Goal: Task Accomplishment & Management: Use online tool/utility

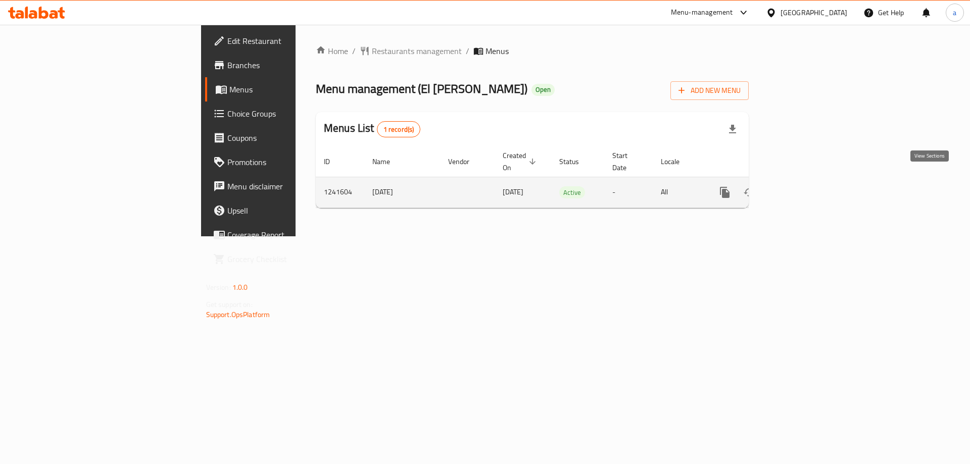
click at [810, 182] on link "enhanced table" at bounding box center [798, 192] width 24 height 24
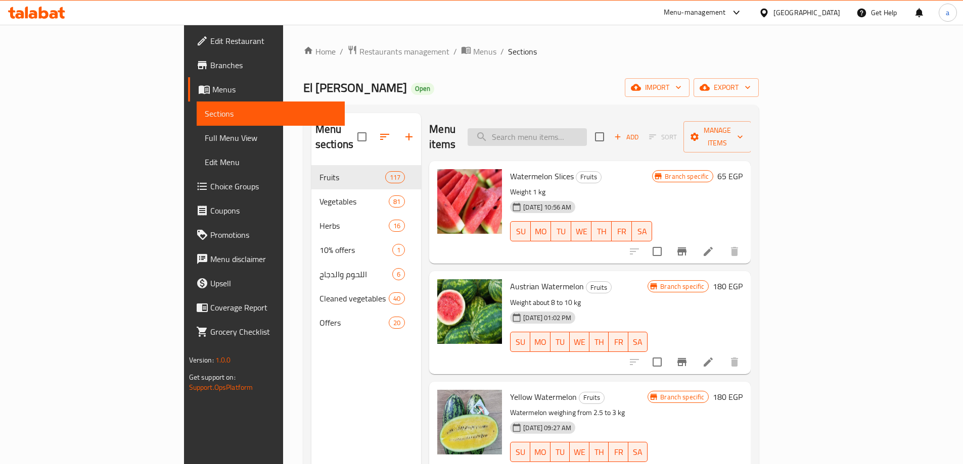
click at [582, 138] on input "search" at bounding box center [526, 137] width 119 height 18
paste input "First Class Guava"
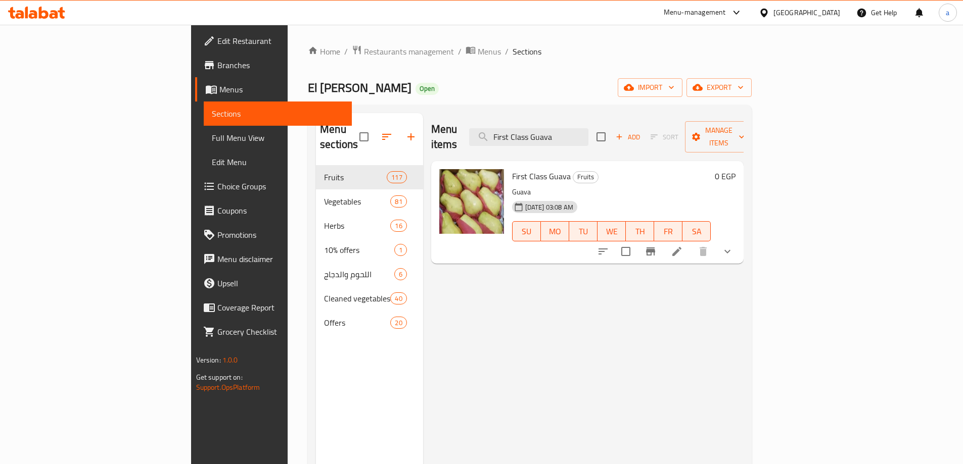
type input "First Class Guava"
click at [683, 246] on icon at bounding box center [677, 252] width 12 height 12
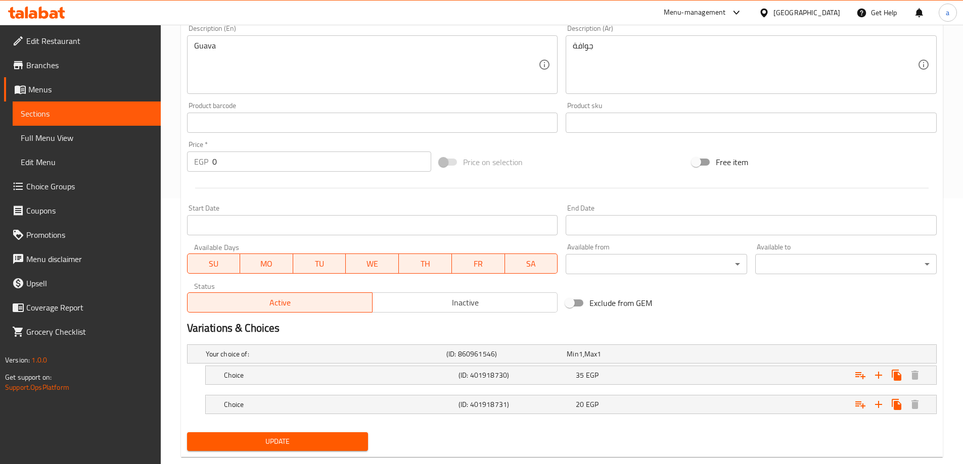
scroll to position [287, 0]
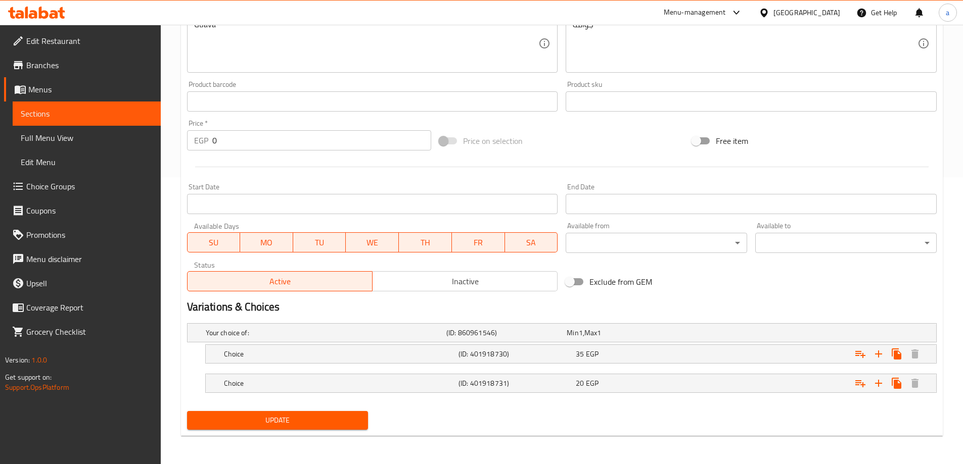
click at [63, 116] on span "Sections" at bounding box center [87, 114] width 132 height 12
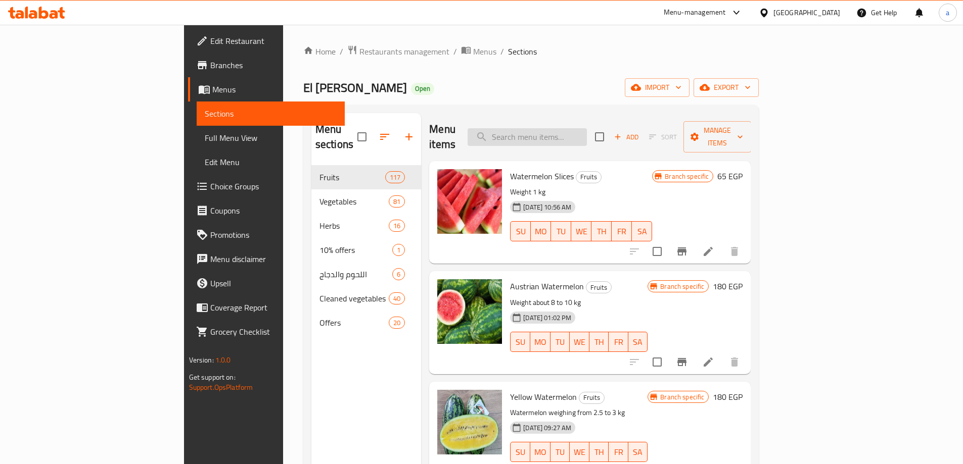
click at [577, 128] on input "search" at bounding box center [526, 137] width 119 height 18
paste input "Green chili pepper"
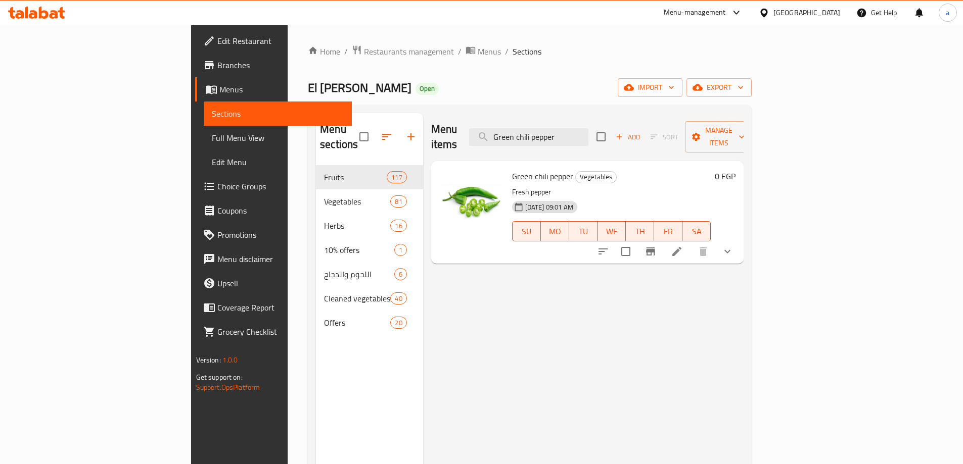
type input "Green chili pepper"
click at [683, 246] on icon at bounding box center [677, 252] width 12 height 12
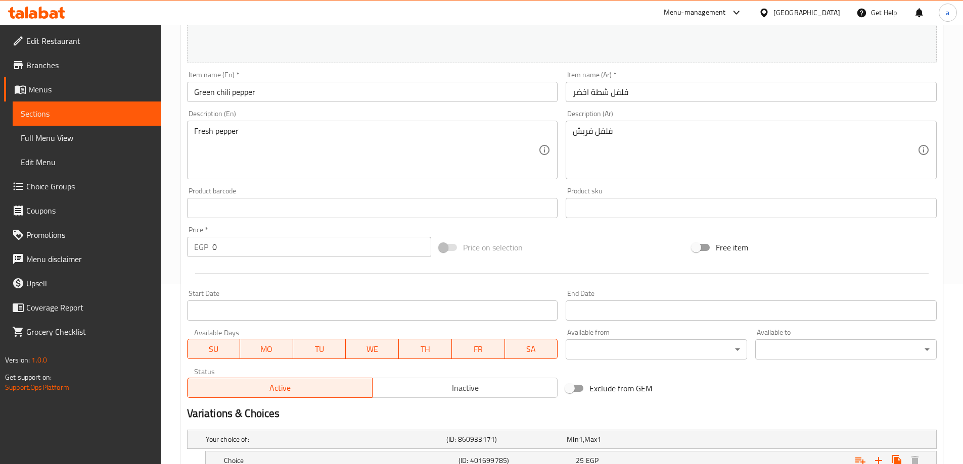
scroll to position [316, 0]
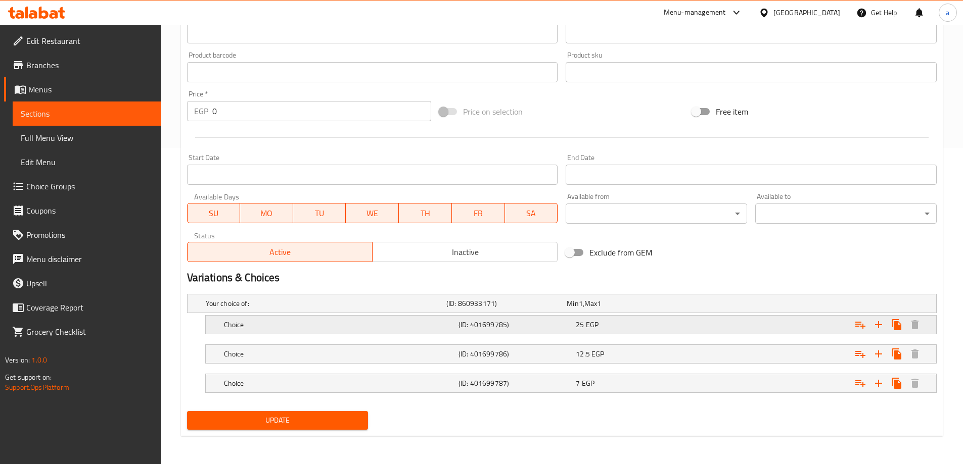
click at [258, 331] on div "Choice" at bounding box center [339, 325] width 234 height 14
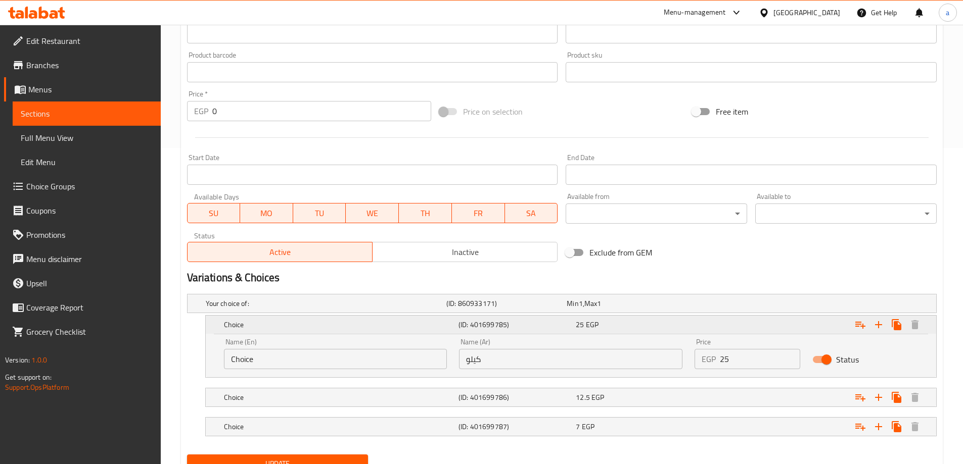
click at [258, 331] on div "Choice" at bounding box center [339, 325] width 234 height 14
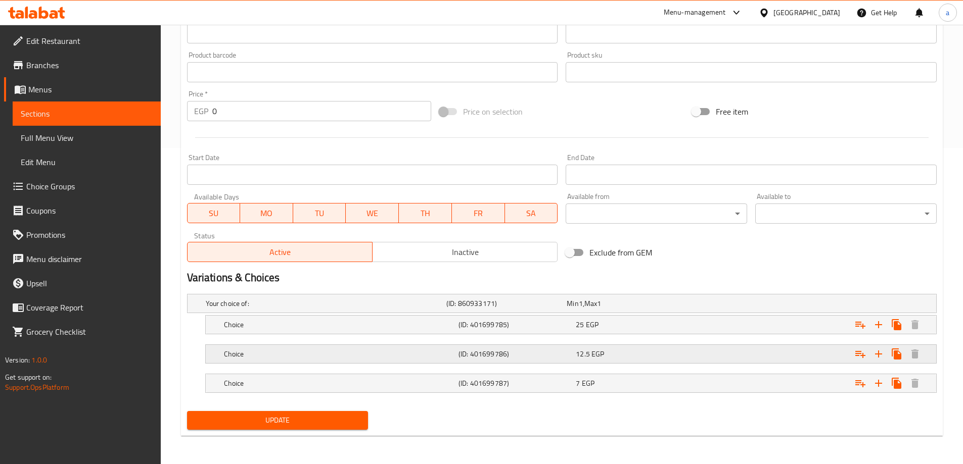
click at [251, 349] on h5 "Choice" at bounding box center [339, 354] width 230 height 10
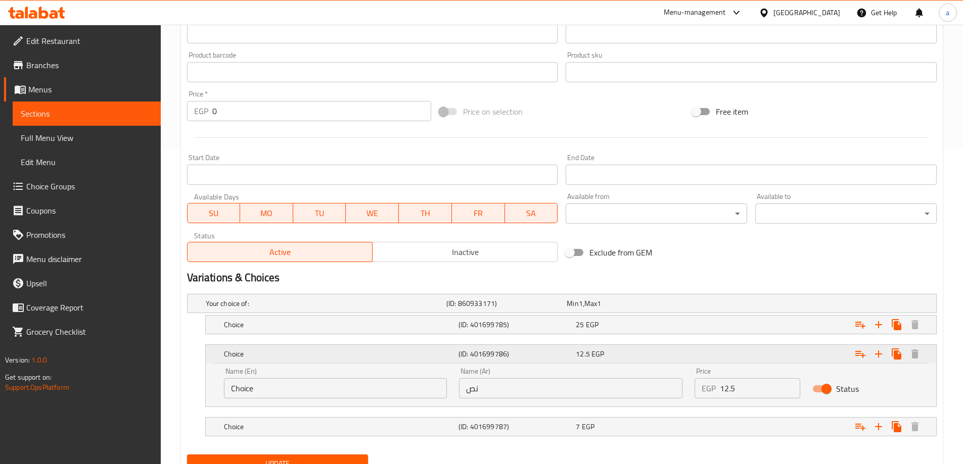
click at [251, 349] on h5 "Choice" at bounding box center [339, 354] width 230 height 10
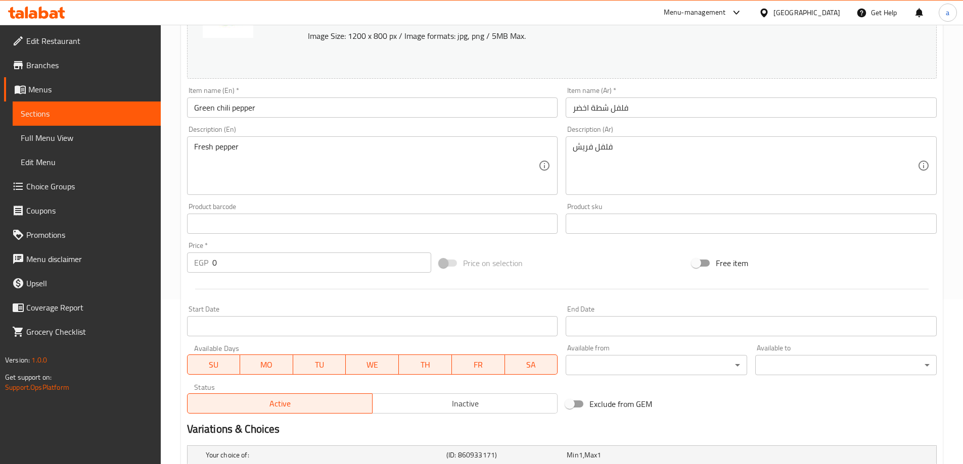
scroll to position [64, 0]
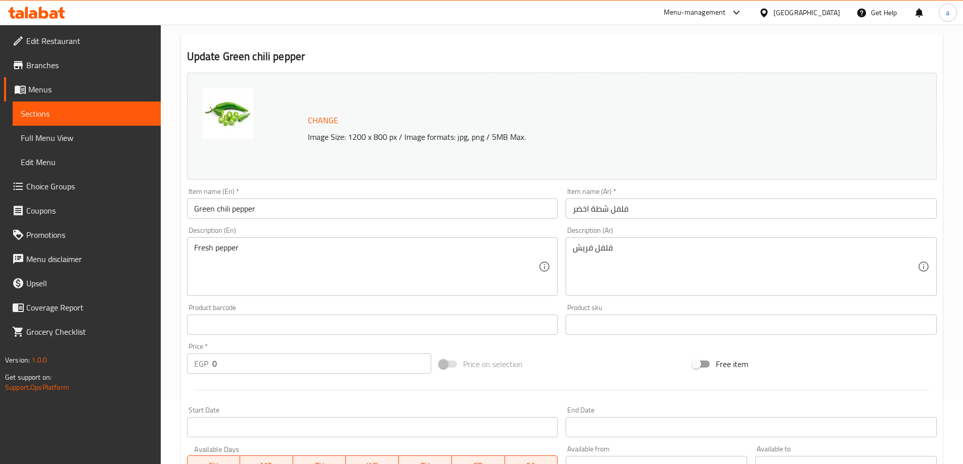
click at [52, 118] on span "Sections" at bounding box center [87, 114] width 132 height 12
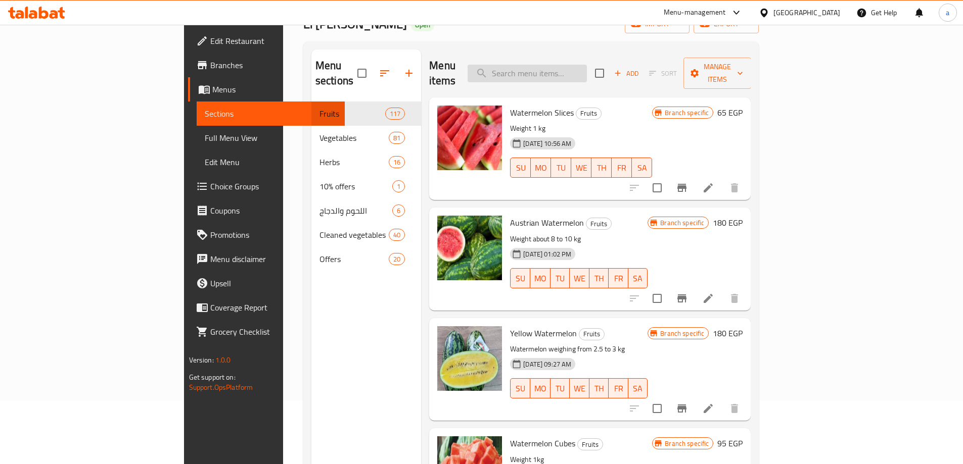
drag, startPoint x: 52, startPoint y: 118, endPoint x: 588, endPoint y: 73, distance: 537.5
click at [587, 73] on input "search" at bounding box center [526, 74] width 119 height 18
paste input "Hot red pepper"
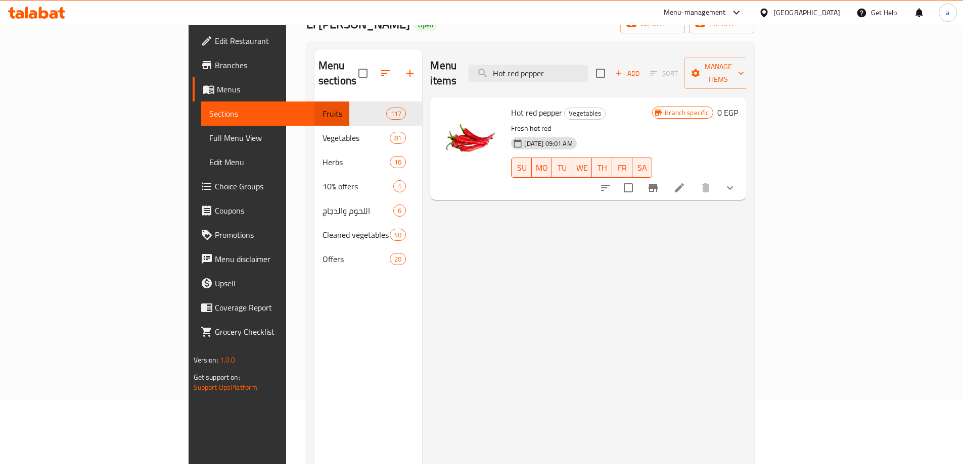
type input "Hot red pepper"
click at [693, 179] on li at bounding box center [679, 188] width 28 height 18
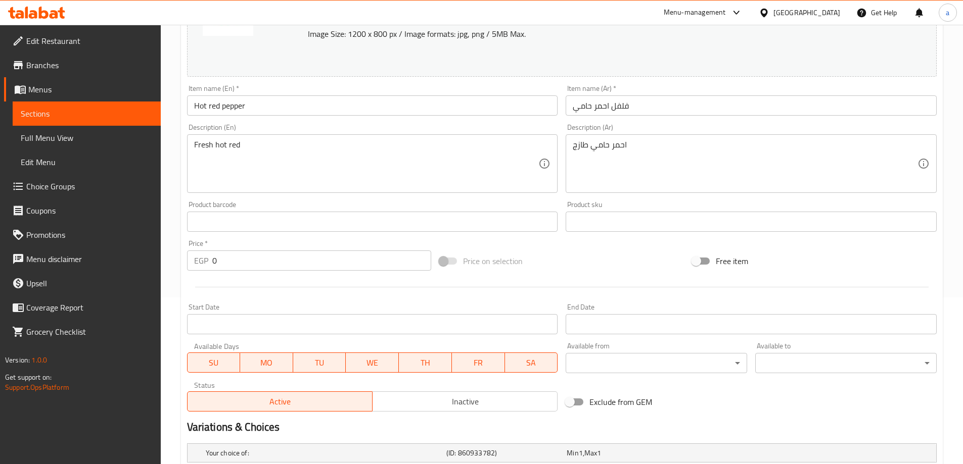
scroll to position [316, 0]
